Goal: Find contact information: Find contact information

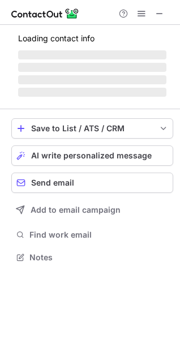
scroll to position [246, 180]
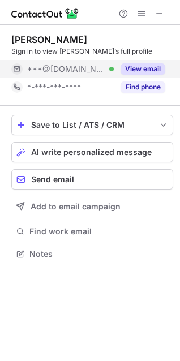
click at [56, 70] on span "***@[DOMAIN_NAME]" at bounding box center [66, 69] width 78 height 10
click at [56, 70] on span "***@[DOMAIN_NAME]" at bounding box center [72, 69] width 90 height 10
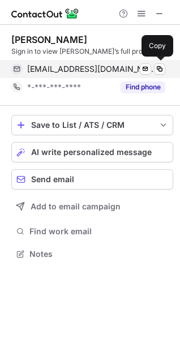
click at [69, 71] on span "[EMAIL_ADDRESS][DOMAIN_NAME]" at bounding box center [92, 69] width 130 height 10
